Goal: Unclear: Browse casually

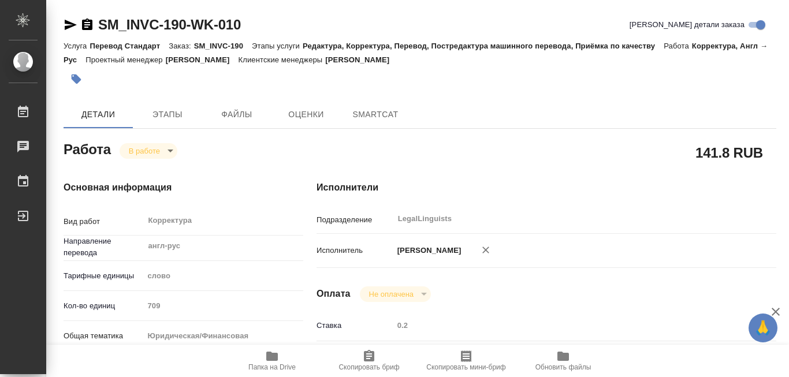
type textarea "x"
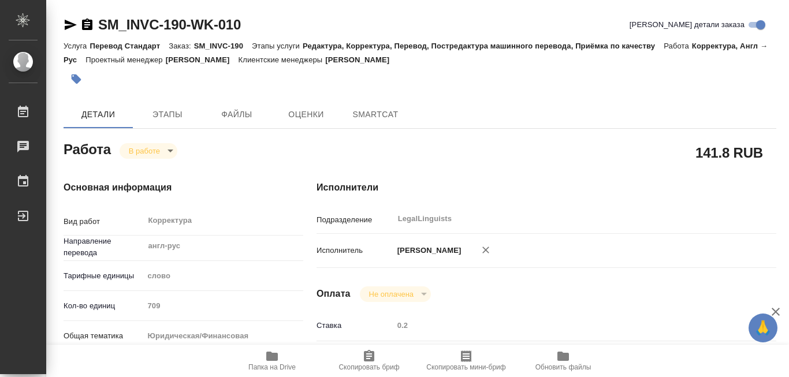
type textarea "x"
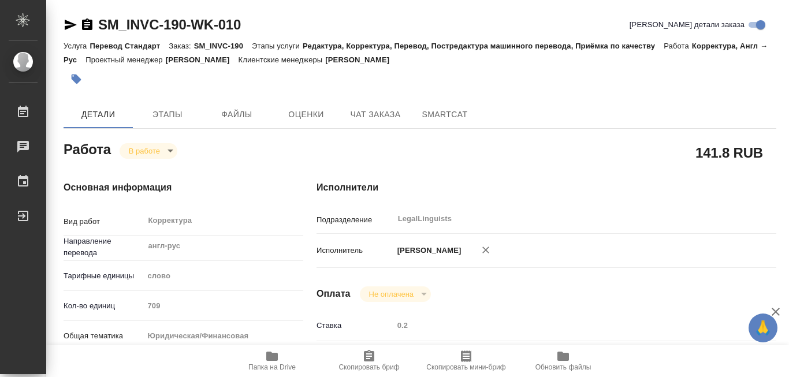
type textarea "x"
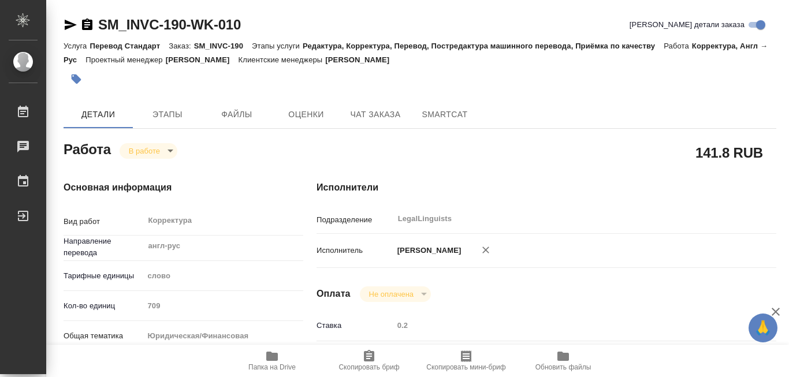
type textarea "x"
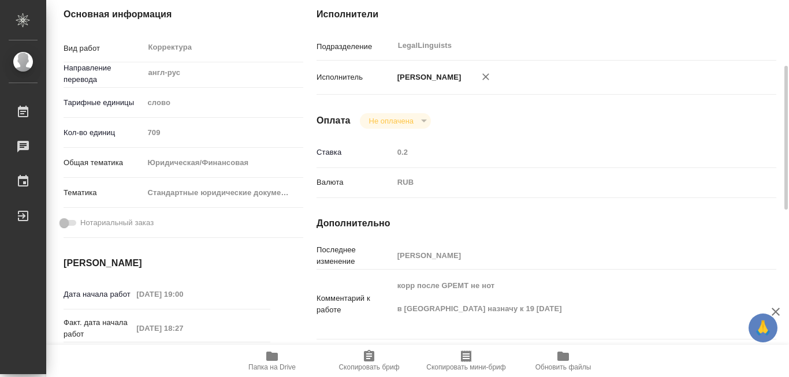
scroll to position [231, 0]
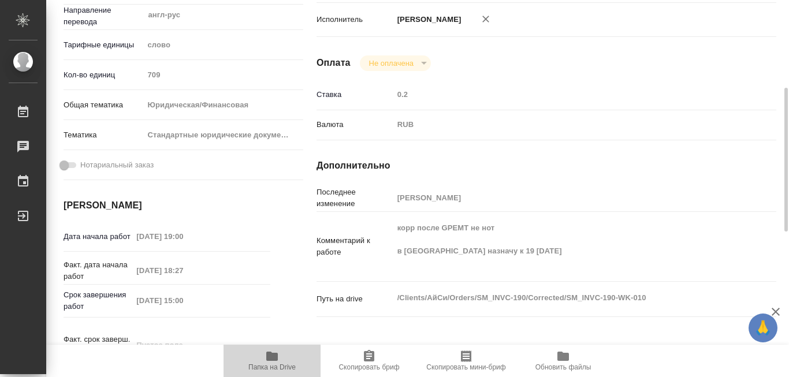
click at [270, 355] on icon "button" at bounding box center [272, 356] width 12 height 9
